Goal: Find contact information: Find contact information

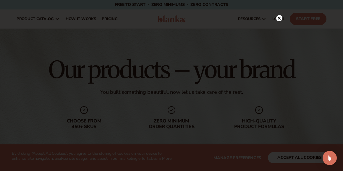
click at [279, 18] on circle at bounding box center [280, 18] width 6 height 6
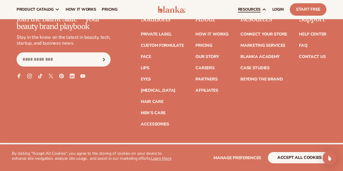
scroll to position [1021, 0]
click at [309, 57] on link "Contact Us" at bounding box center [312, 57] width 27 height 4
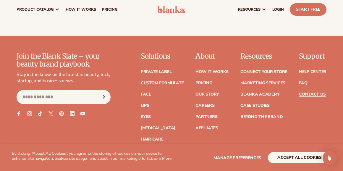
scroll to position [507, 0]
